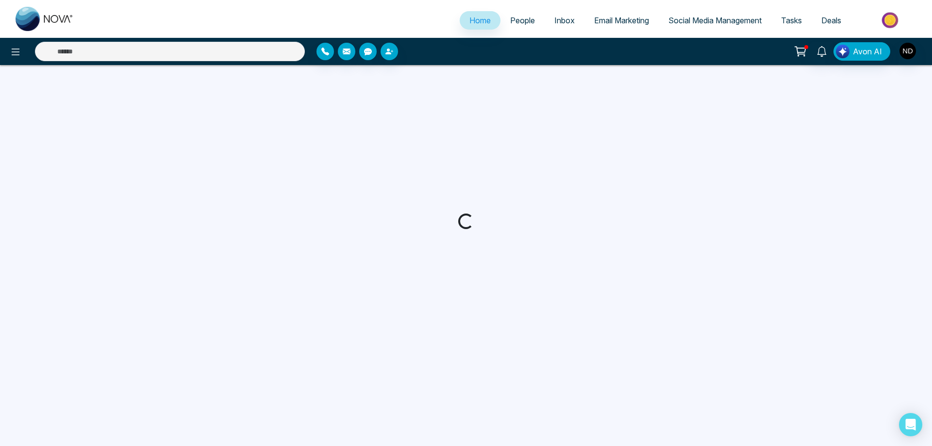
select select "*"
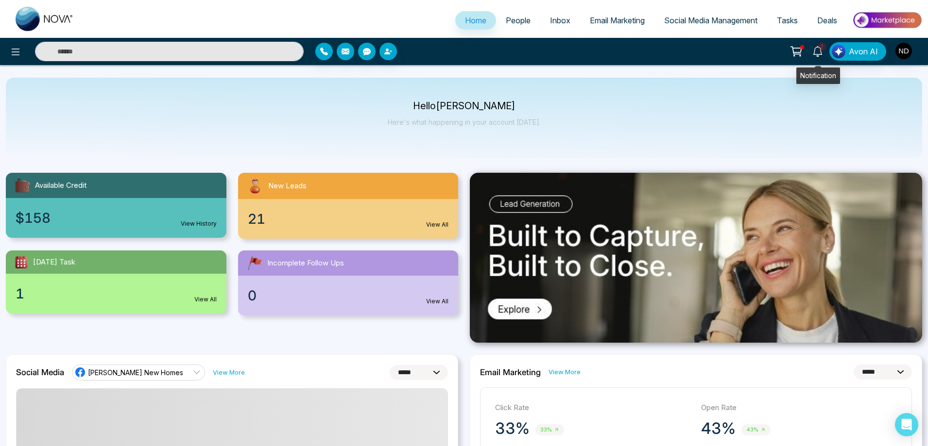
click at [815, 54] on icon at bounding box center [817, 51] width 9 height 11
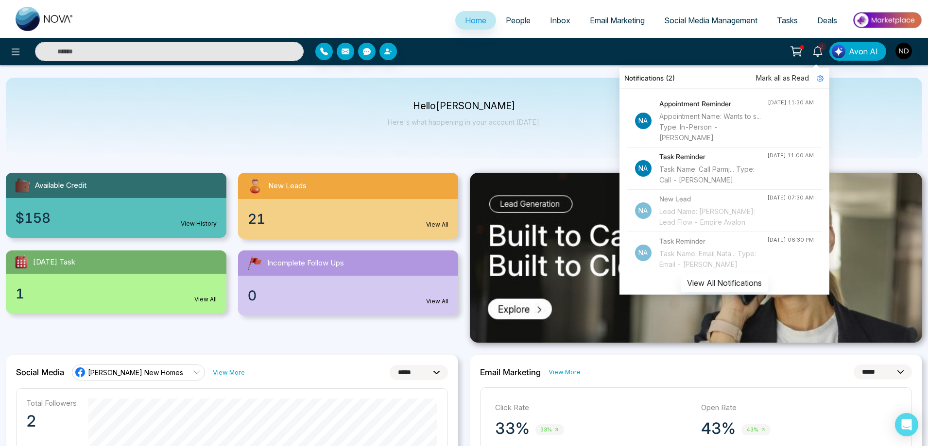
click at [737, 124] on div "Appointment Name: Wants to s... Type: In-Person - [PERSON_NAME]" at bounding box center [713, 127] width 108 height 32
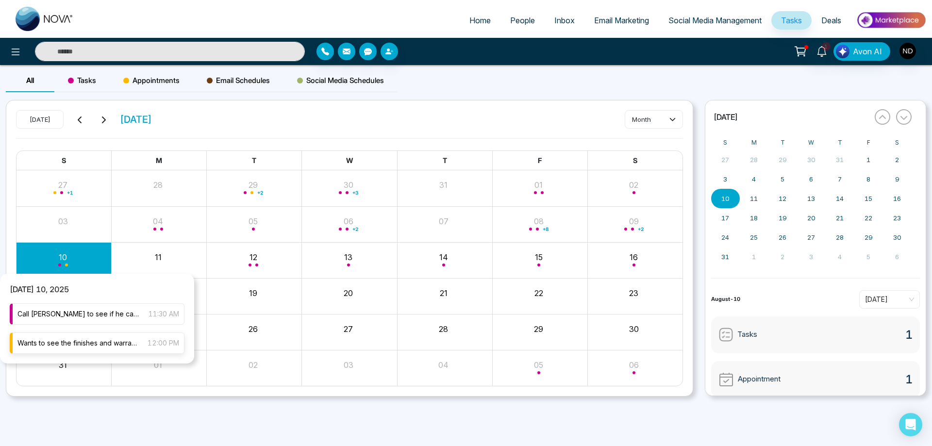
click at [64, 346] on span "Wants to see the finishes and warranties" at bounding box center [77, 343] width 120 height 11
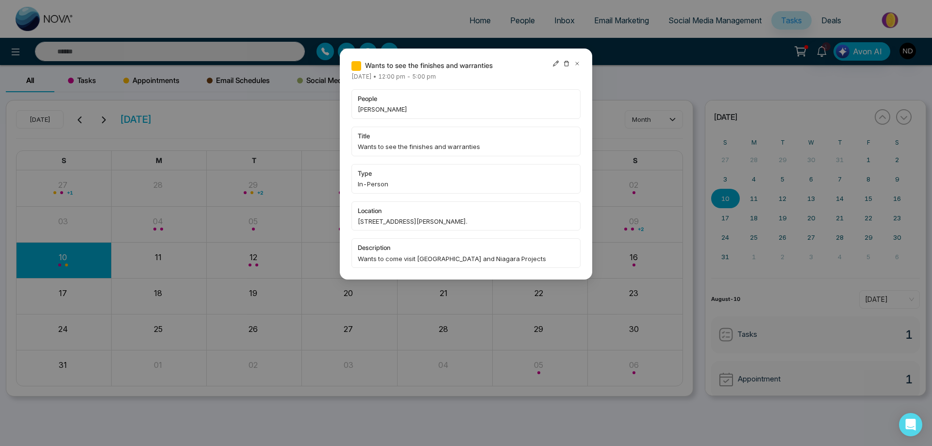
click at [580, 65] on icon at bounding box center [577, 63] width 7 height 7
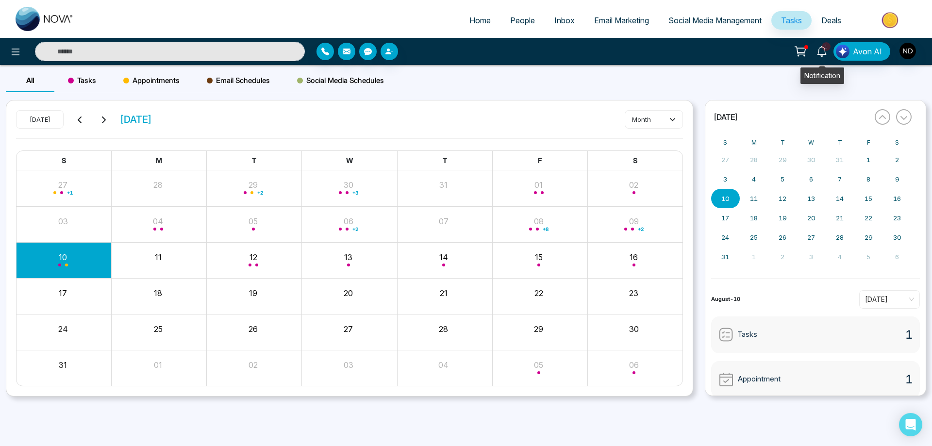
click at [825, 54] on icon at bounding box center [822, 51] width 11 height 11
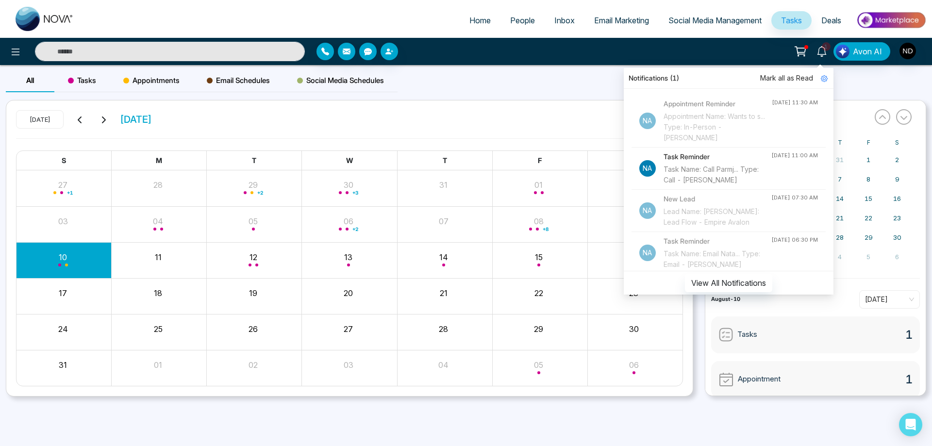
click at [799, 77] on span "Mark all as Read" at bounding box center [787, 78] width 53 height 11
